Goal: Information Seeking & Learning: Find specific page/section

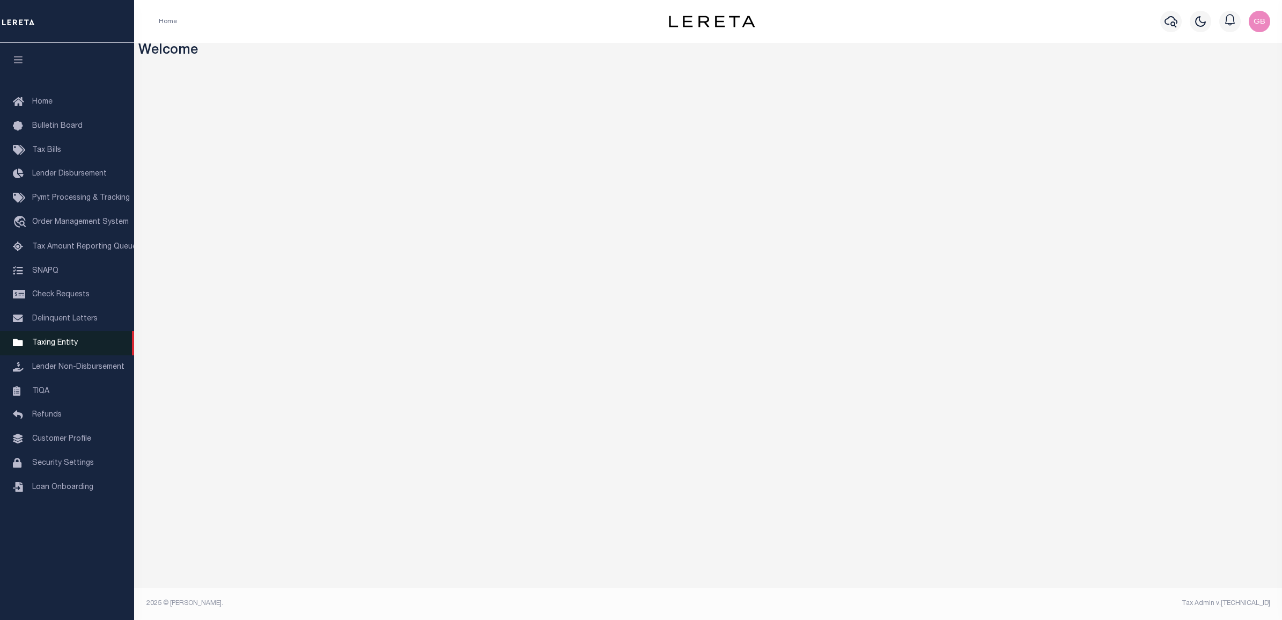
click at [48, 344] on span "Taxing Entity" at bounding box center [55, 343] width 46 height 8
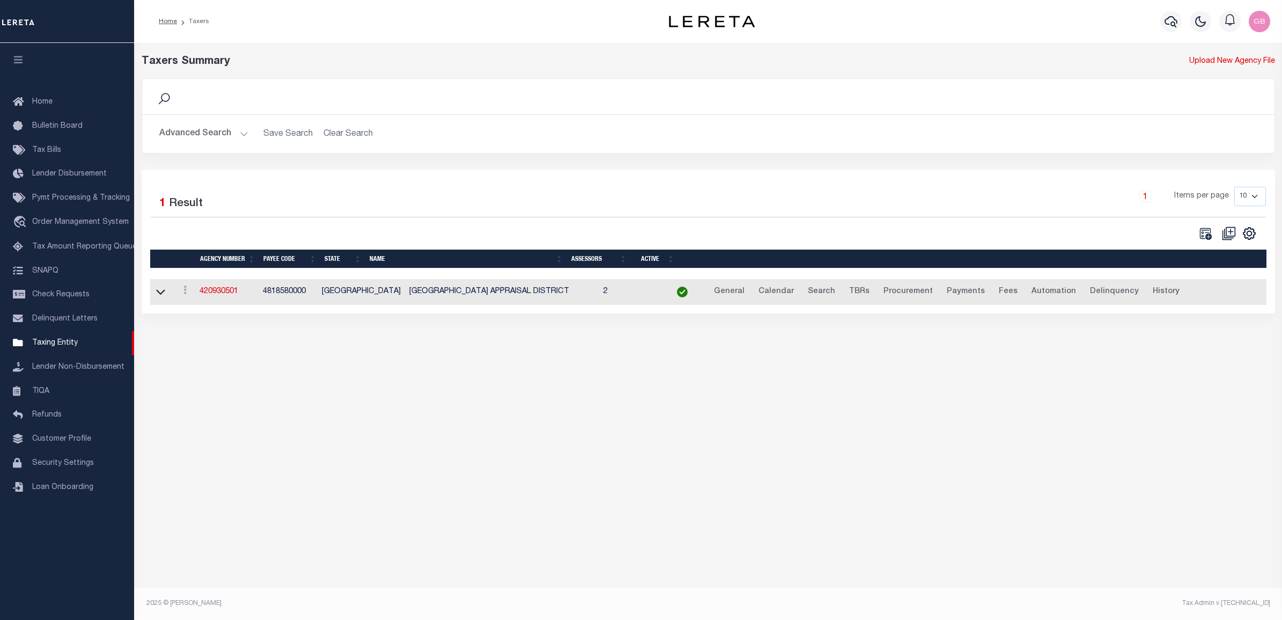
click at [220, 135] on button "Advanced Search" at bounding box center [203, 133] width 89 height 21
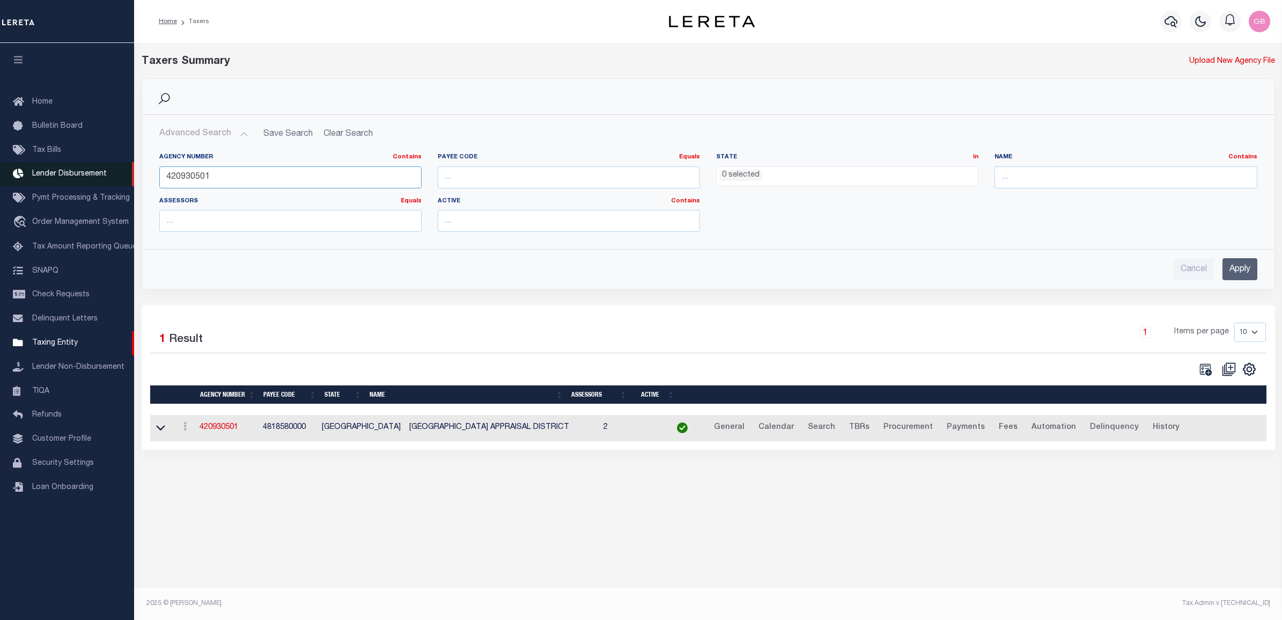
drag, startPoint x: 237, startPoint y: 170, endPoint x: 127, endPoint y: 170, distance: 110.0
click at [127, 170] on div "Home Taxers Profile" at bounding box center [641, 300] width 1282 height 601
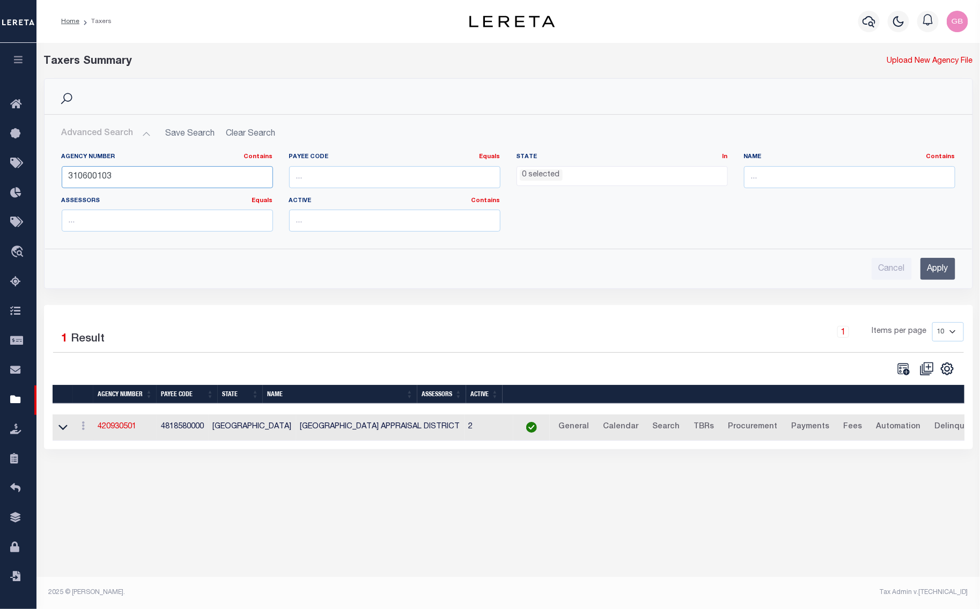
type input "310600103"
click at [936, 268] on input "Apply" at bounding box center [937, 269] width 35 height 22
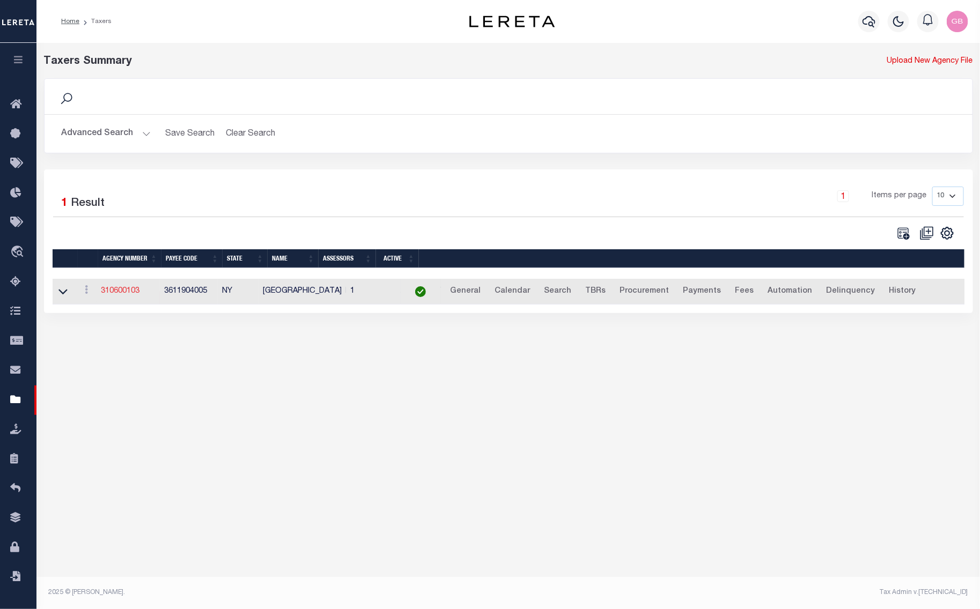
click at [115, 290] on link "310600103" at bounding box center [120, 292] width 39 height 8
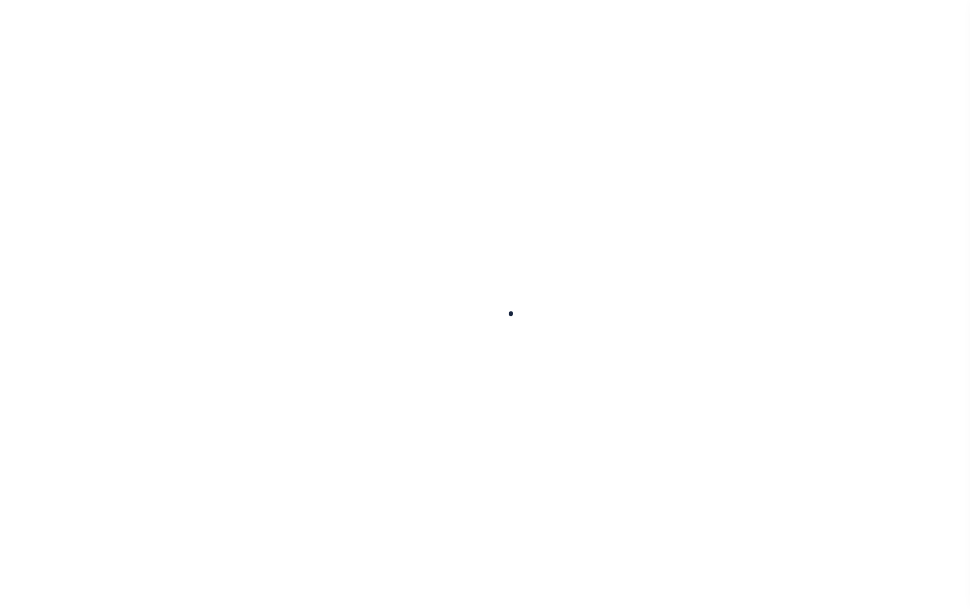
select select
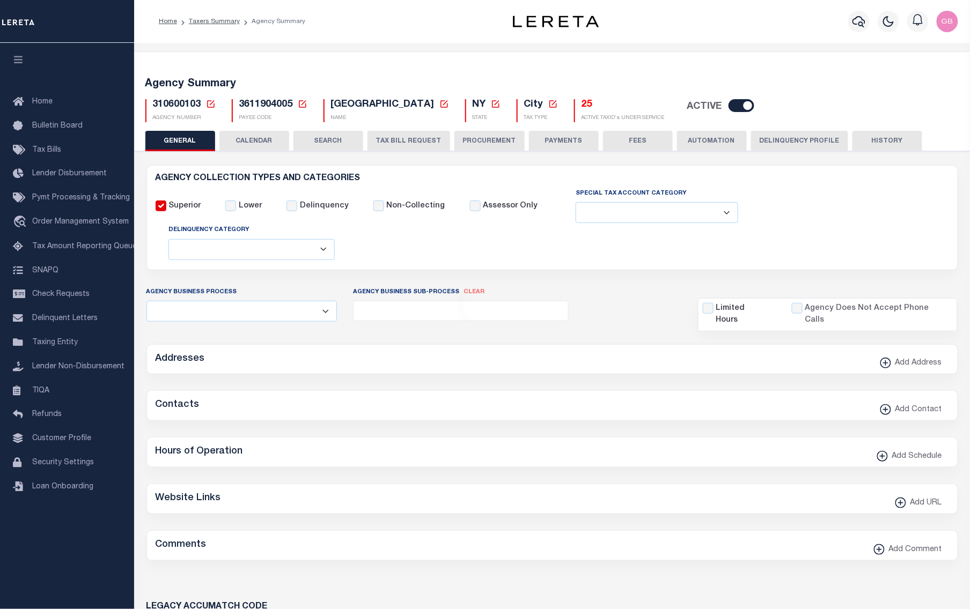
checkbox input "false"
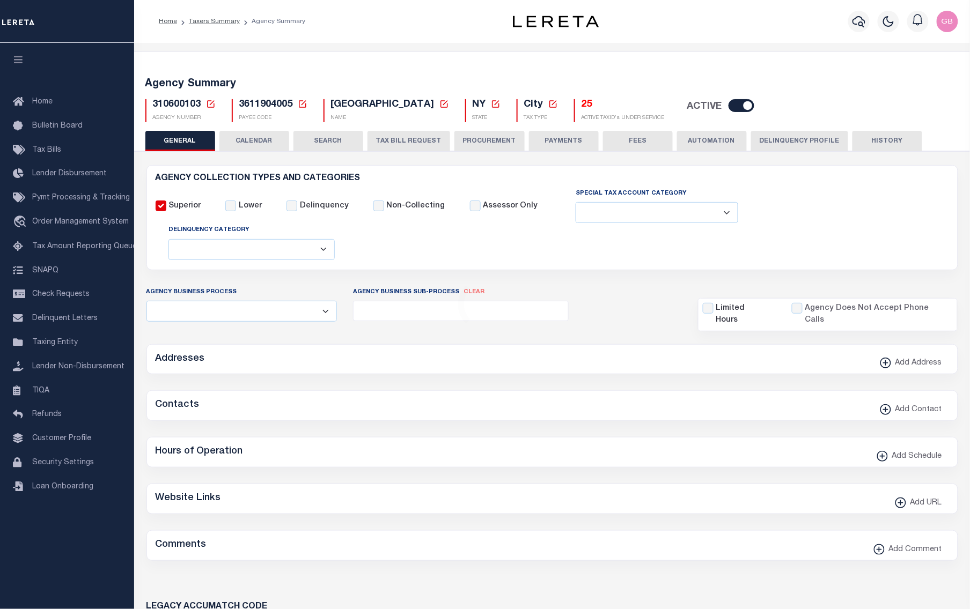
type input "3611904005"
select select "67"
select select "false"
checkbox input "false"
select select "false"
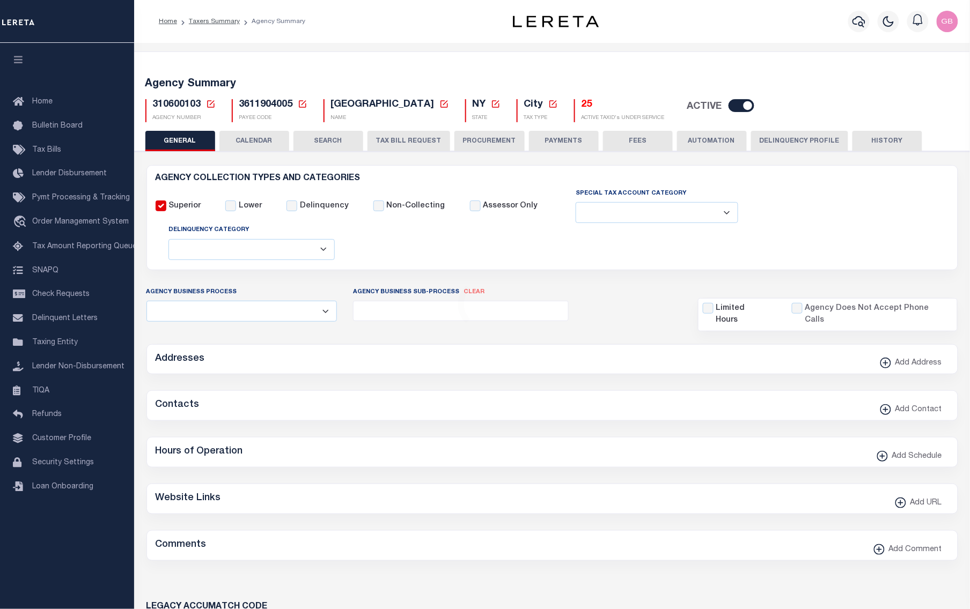
select select "6"
type input "N - Escrow reporting should not include - “Delinquent Prior Year(s) Exist”, “De…"
radio input "true"
select select "72"
select select "44"
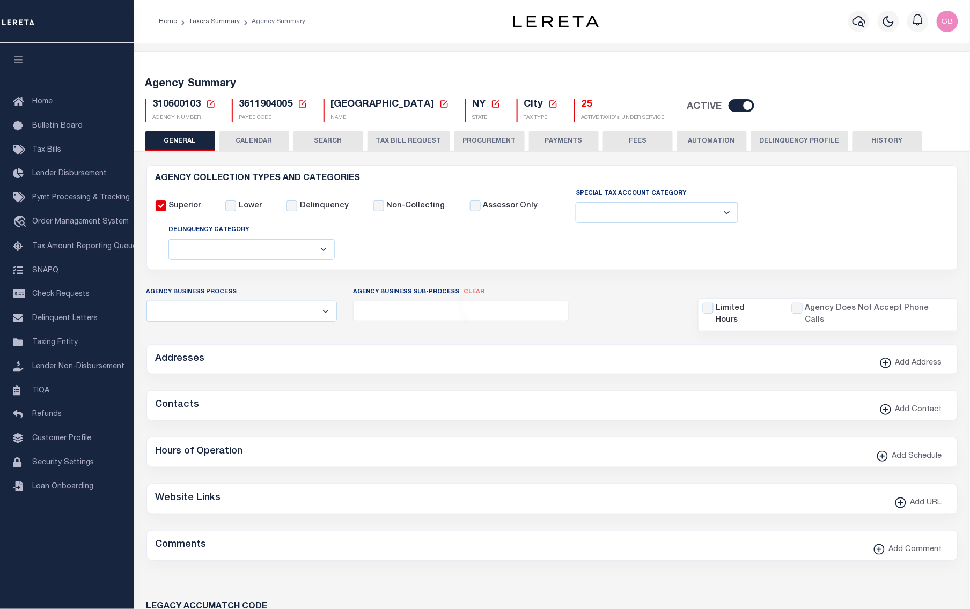
select select "53"
radio input "true"
checkbox input "false"
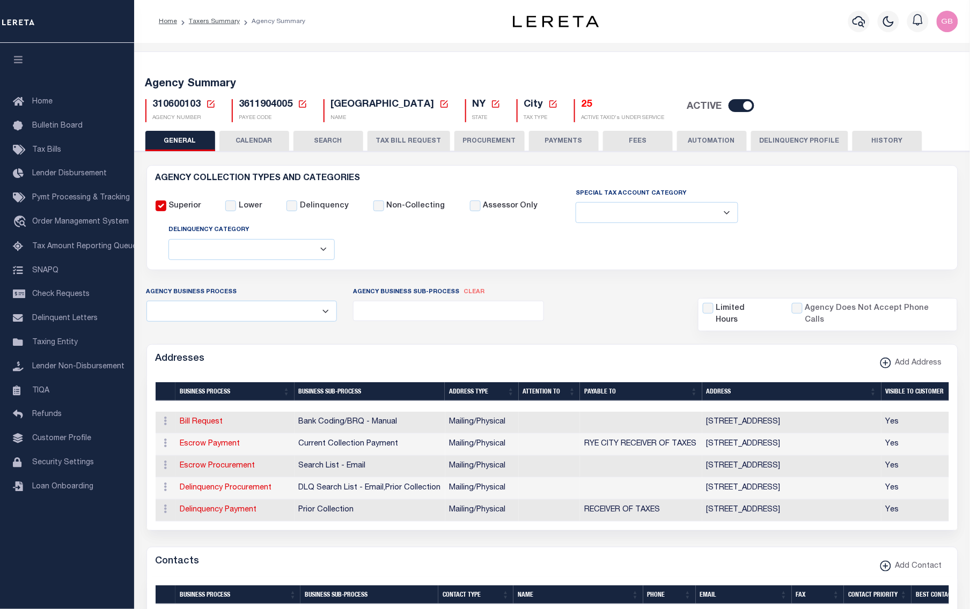
click at [554, 143] on button "PAYMENTS" at bounding box center [564, 141] width 70 height 20
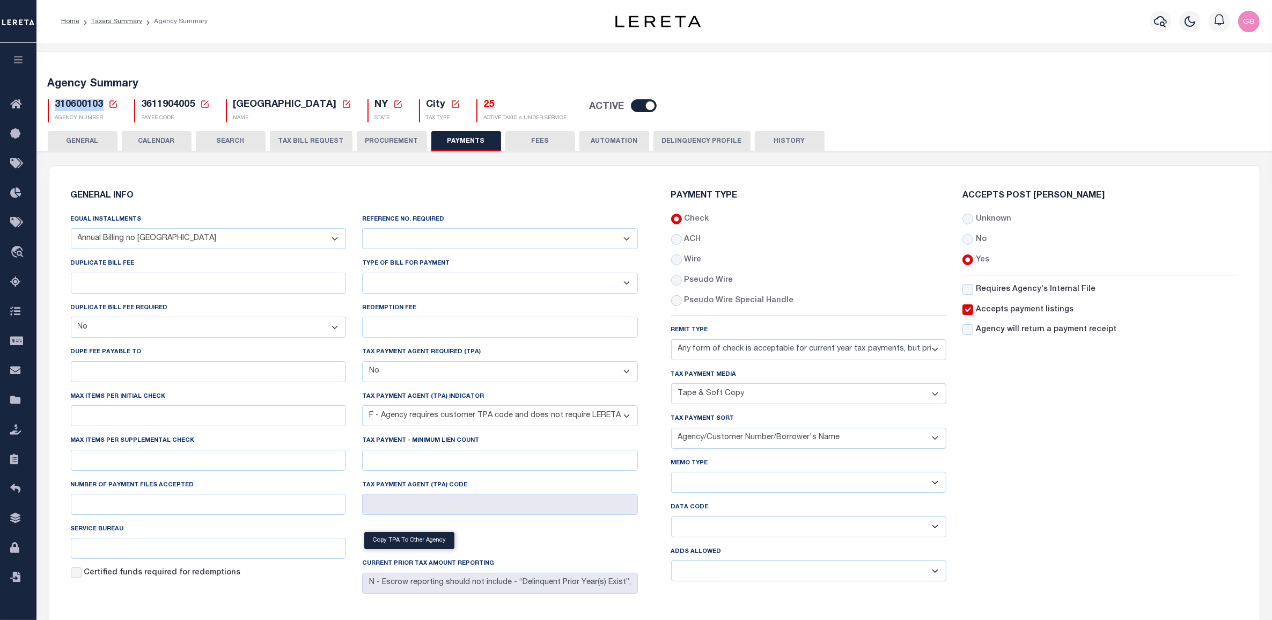
drag, startPoint x: 100, startPoint y: 105, endPoint x: 51, endPoint y: 104, distance: 48.8
click at [51, 105] on div "310600103 Agency Number Edit Cancel Ok New Agency Number Cancel Ok" at bounding box center [83, 110] width 70 height 23
copy span "310600103"
click at [12, 227] on icon at bounding box center [18, 222] width 17 height 13
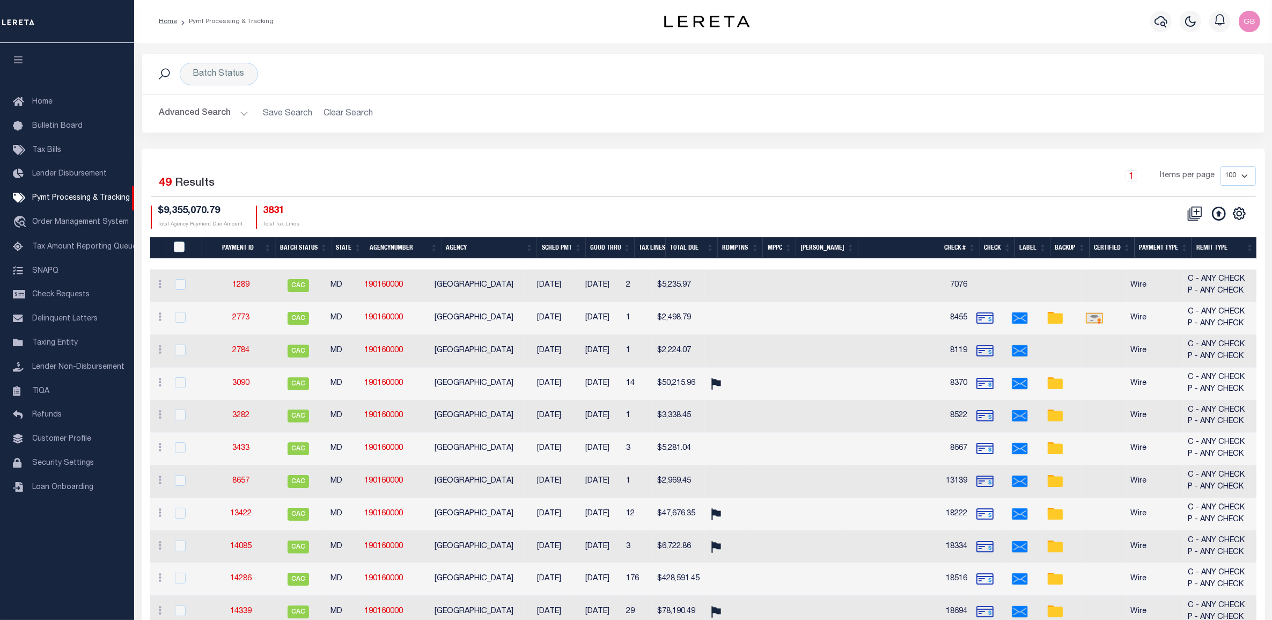
click at [239, 109] on button "Advanced Search" at bounding box center [203, 113] width 89 height 21
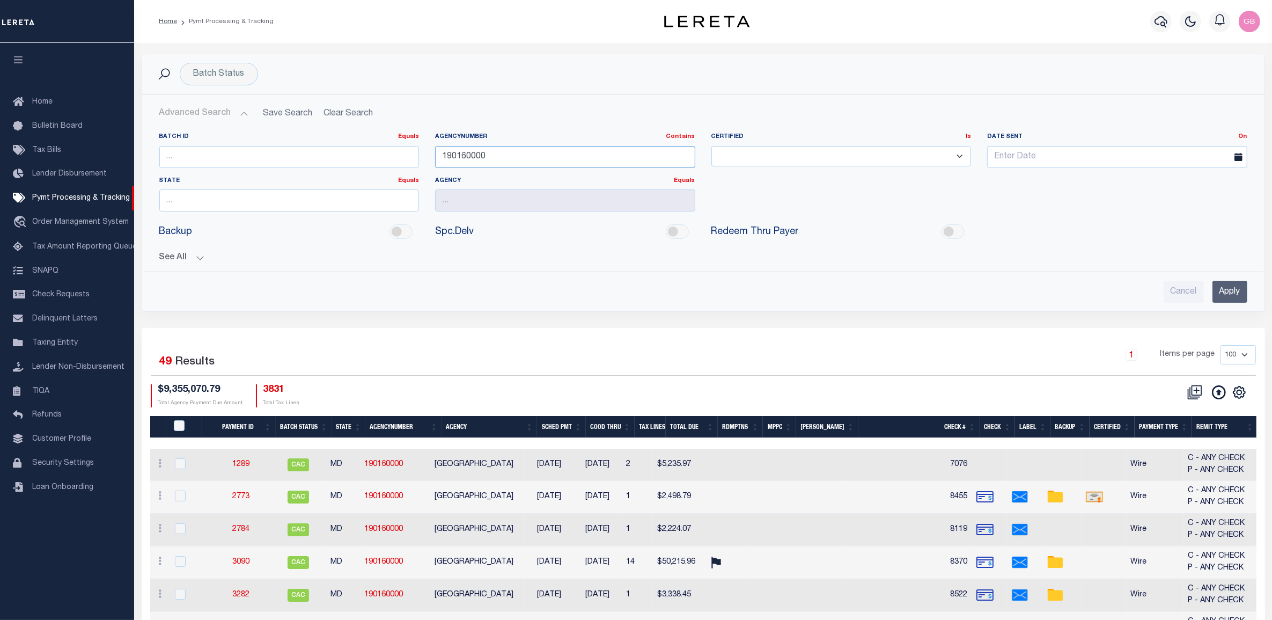
drag, startPoint x: 505, startPoint y: 154, endPoint x: 400, endPoint y: 151, distance: 105.7
click at [400, 151] on div "Batch ID Equals Equals Is Not Equal To Is Greater Than Is Less Than AgencyNumbe…" at bounding box center [703, 175] width 1104 height 87
paste input "310600103"
type input "310600103"
click at [1217, 288] on input "Apply" at bounding box center [1229, 292] width 35 height 22
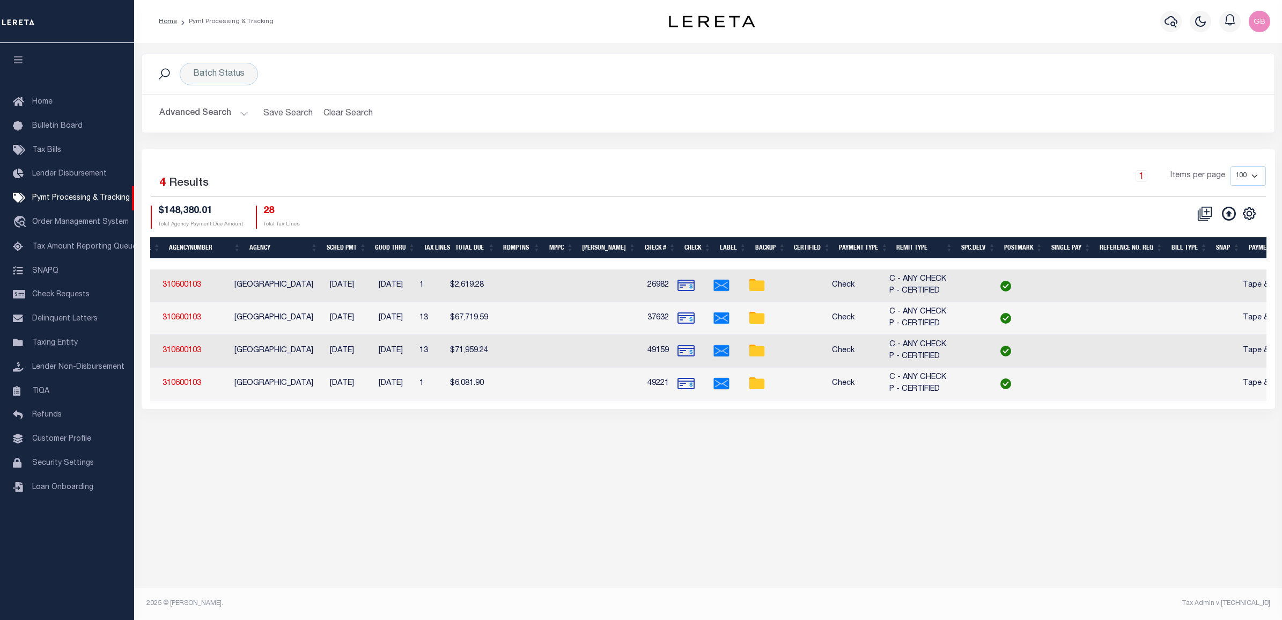
scroll to position [0, 62]
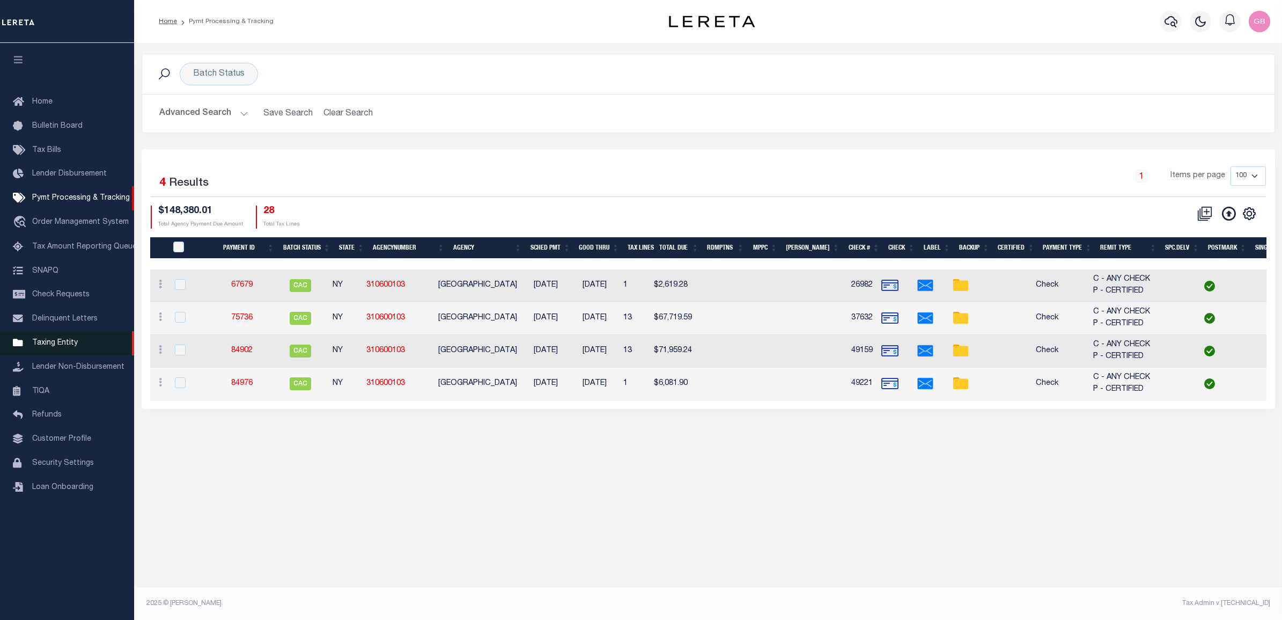
drag, startPoint x: 53, startPoint y: 344, endPoint x: 73, endPoint y: 343, distance: 20.4
click at [53, 344] on span "Taxing Entity" at bounding box center [55, 343] width 46 height 8
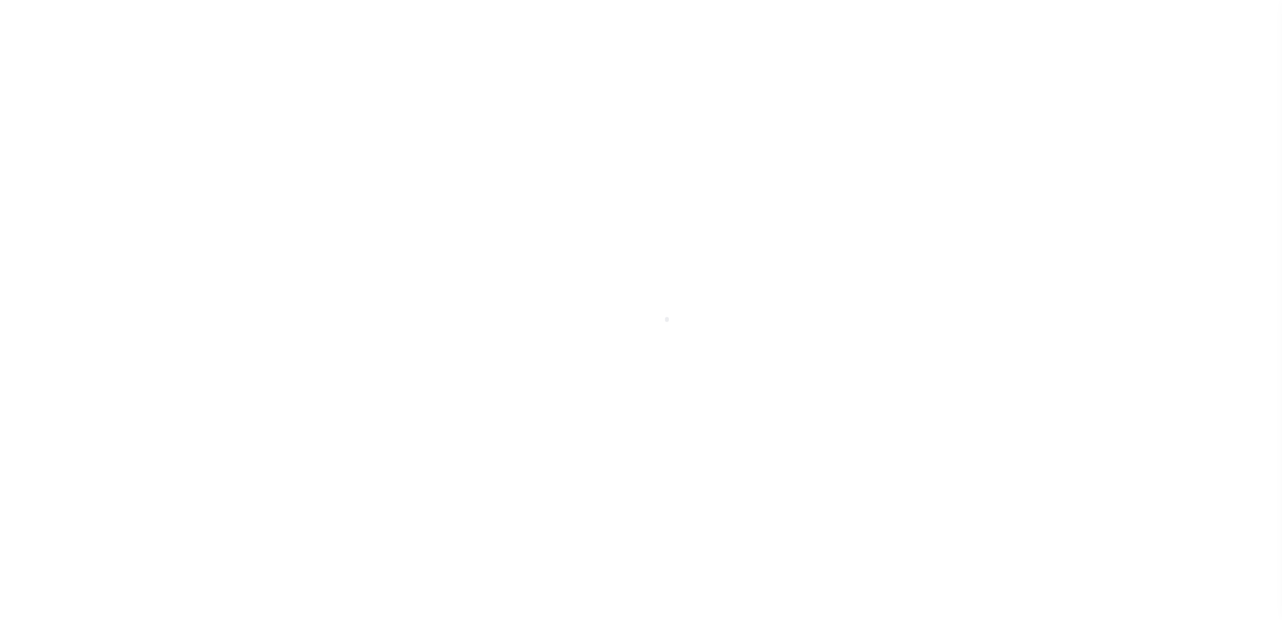
select select
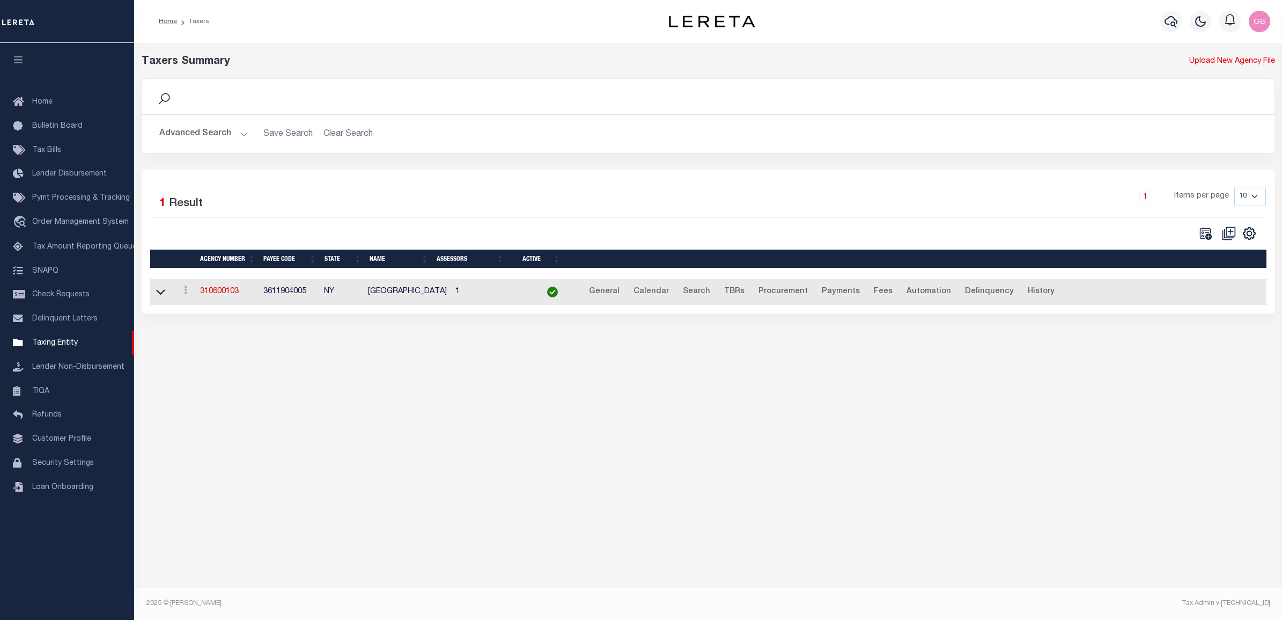
click at [216, 131] on button "Advanced Search" at bounding box center [203, 133] width 89 height 21
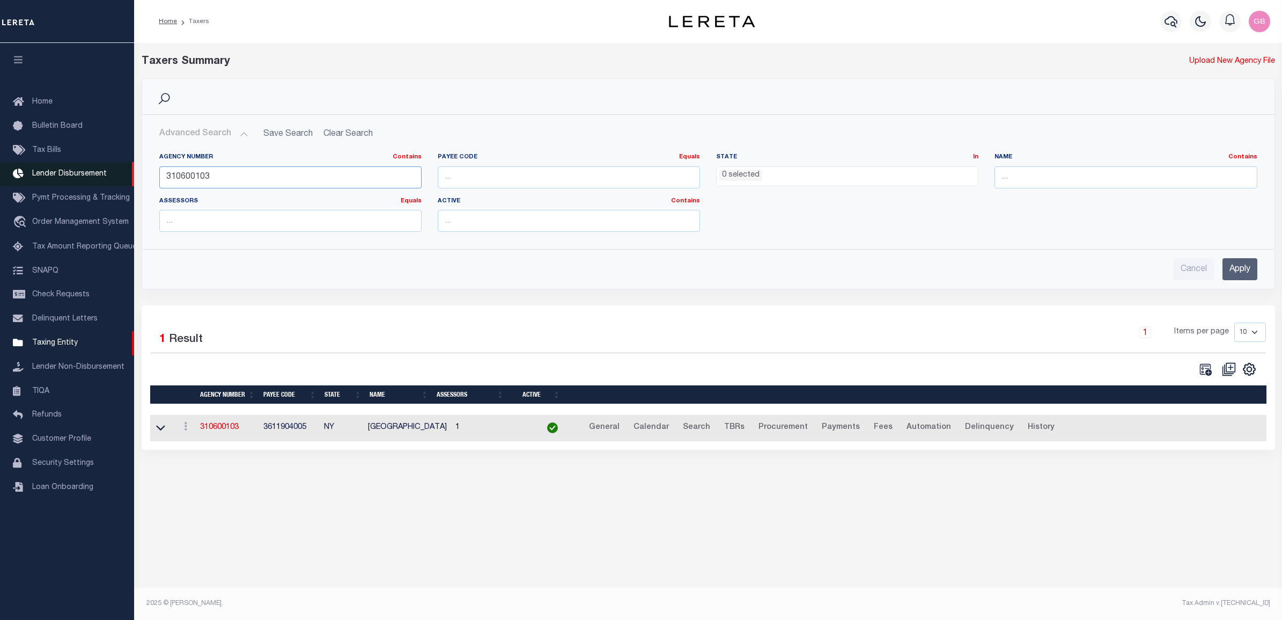
drag, startPoint x: 257, startPoint y: 178, endPoint x: 111, endPoint y: 182, distance: 147.0
click at [111, 182] on div "Home Taxers Profile" at bounding box center [641, 300] width 1282 height 601
click at [1040, 176] on input "text" at bounding box center [1126, 177] width 262 height 22
type input "Katy"
click at [1240, 264] on input "Apply" at bounding box center [1239, 269] width 35 height 22
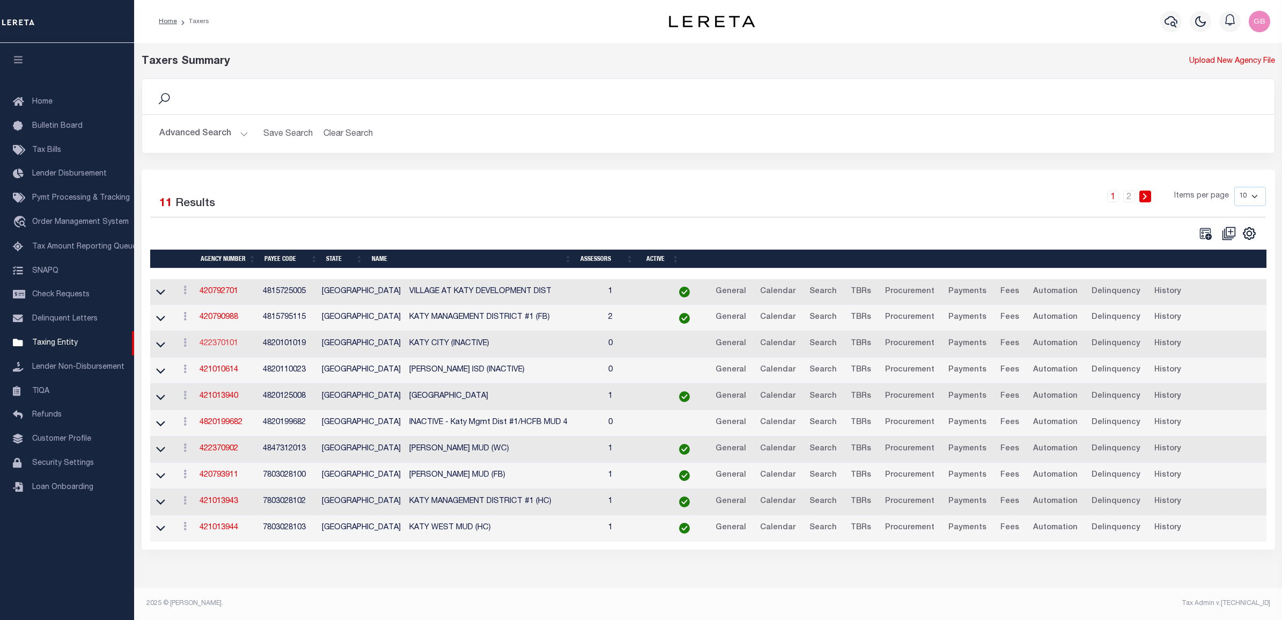
click at [222, 344] on link "422370101" at bounding box center [219, 344] width 39 height 8
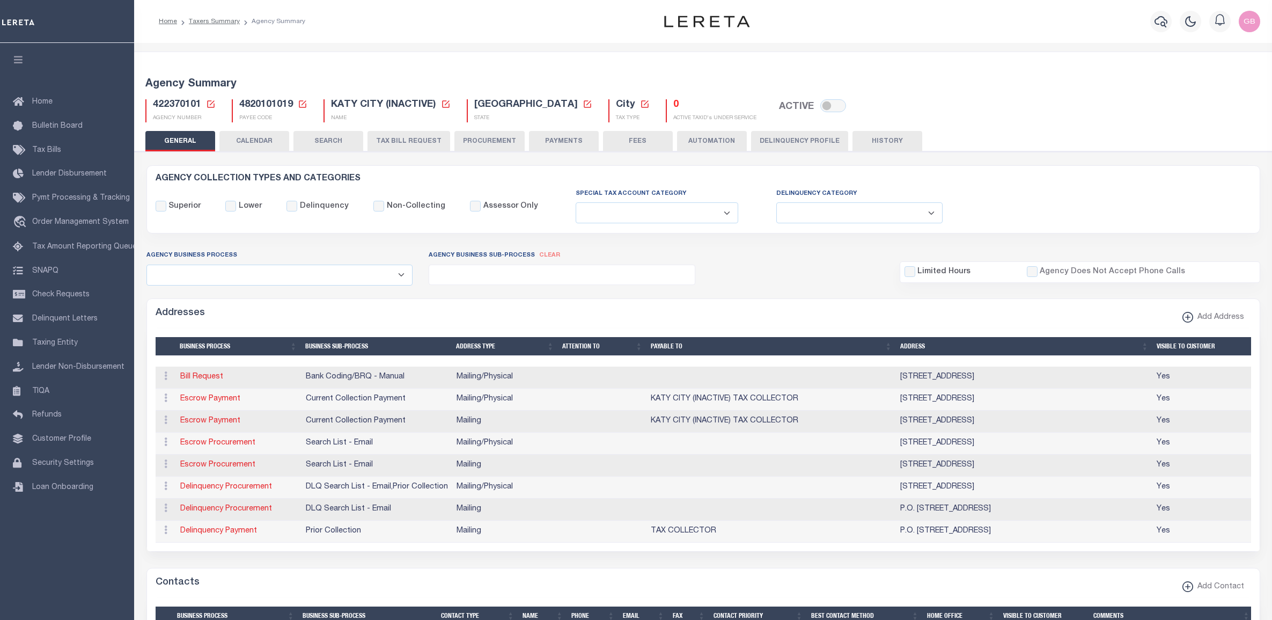
select select
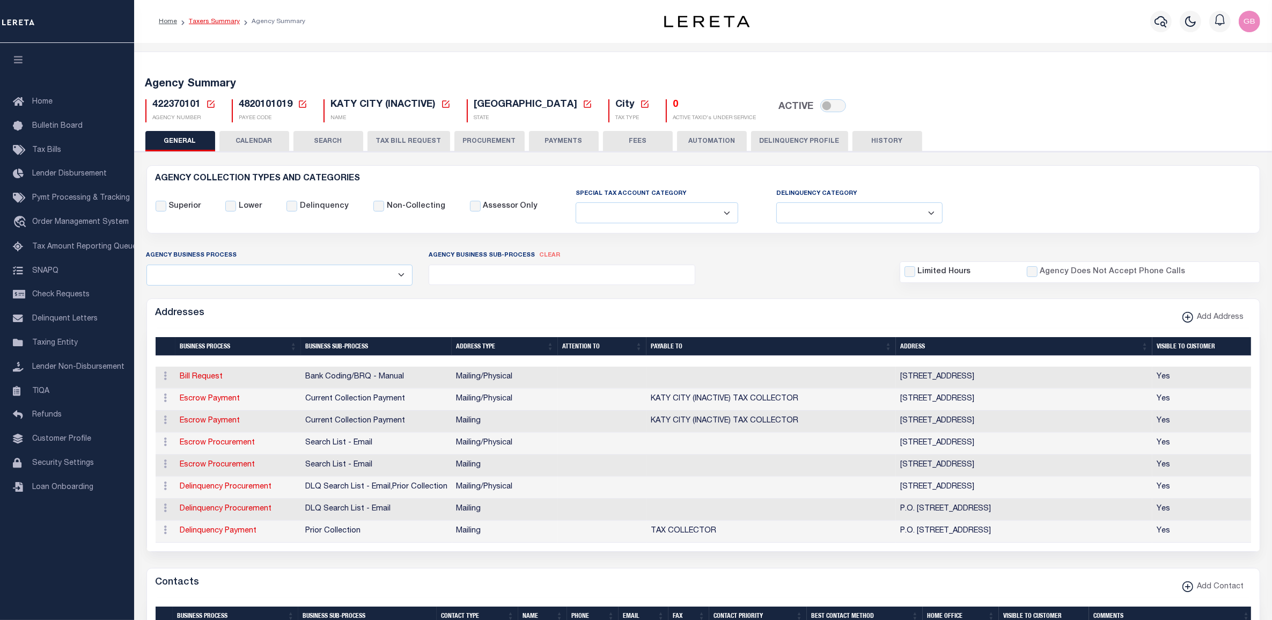
click at [220, 19] on link "Taxers Summary" at bounding box center [214, 21] width 51 height 6
